Goal: Navigation & Orientation: Find specific page/section

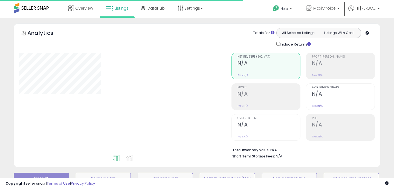
type input "**********"
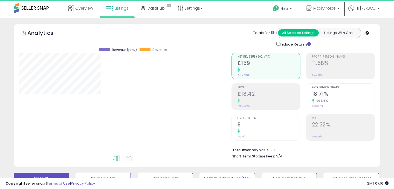
scroll to position [112, 212]
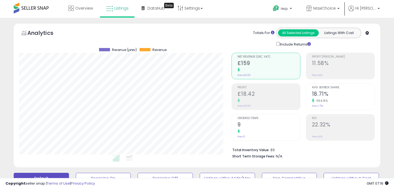
click at [45, 6] on span at bounding box center [31, 8] width 35 height 11
click at [46, 10] on span at bounding box center [31, 8] width 35 height 11
click at [74, 9] on link "Overview" at bounding box center [80, 8] width 33 height 16
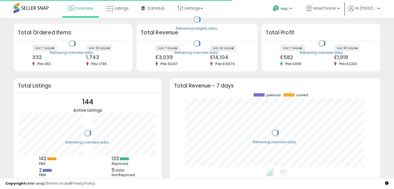
scroll to position [76, 200]
